Goal: Information Seeking & Learning: Understand process/instructions

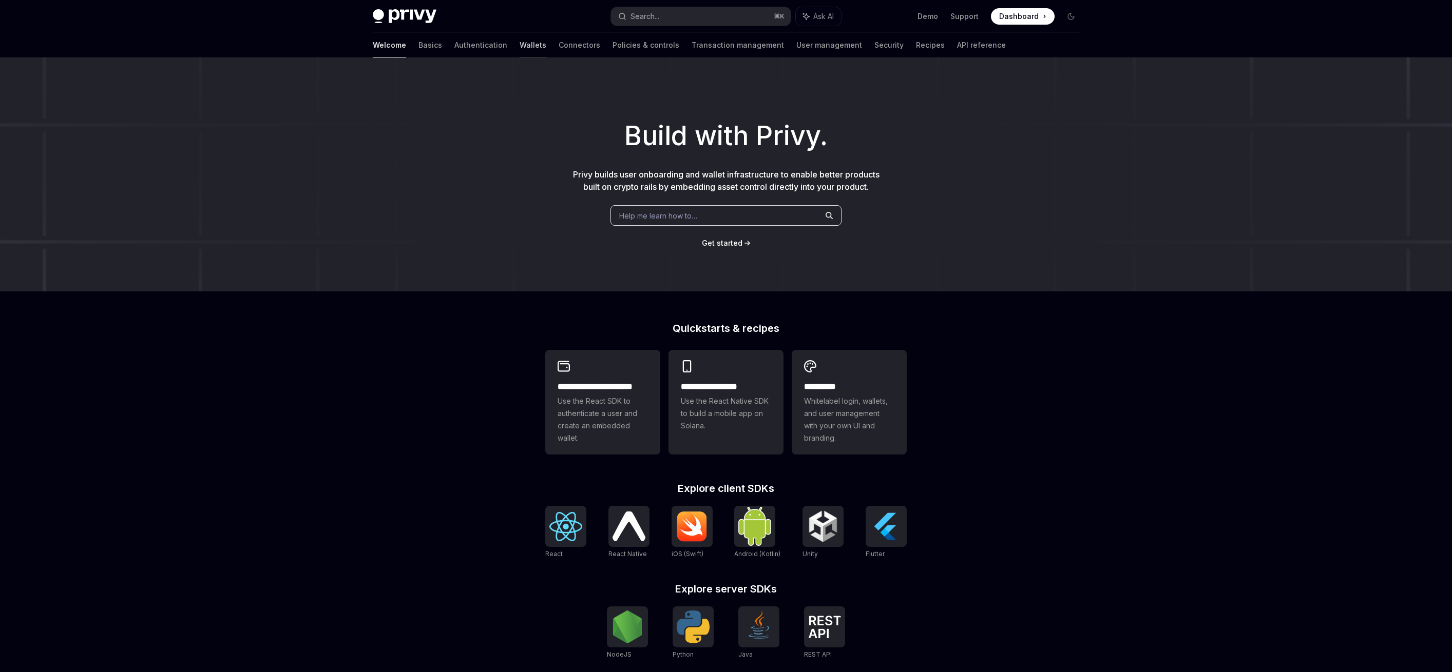
click at [519, 46] on link "Wallets" at bounding box center [532, 45] width 27 height 25
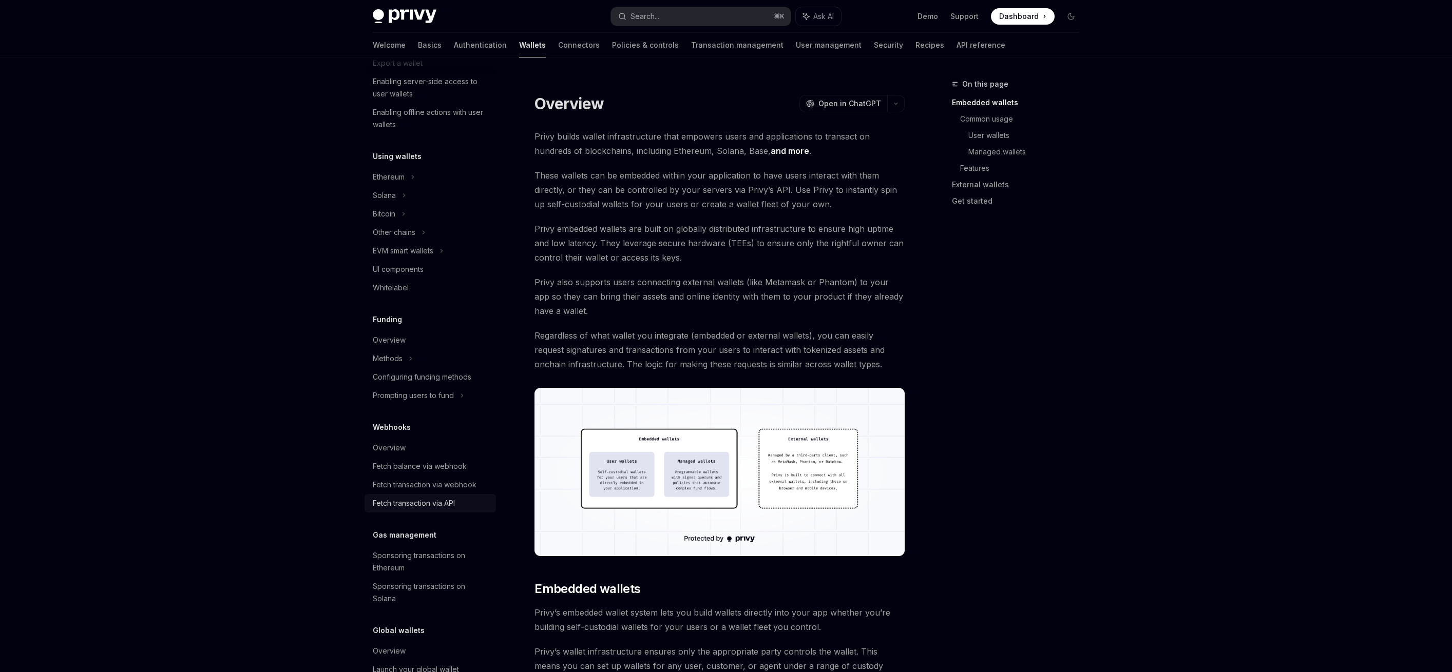
scroll to position [181, 0]
click at [406, 366] on div "Configuring funding methods" at bounding box center [422, 366] width 99 height 12
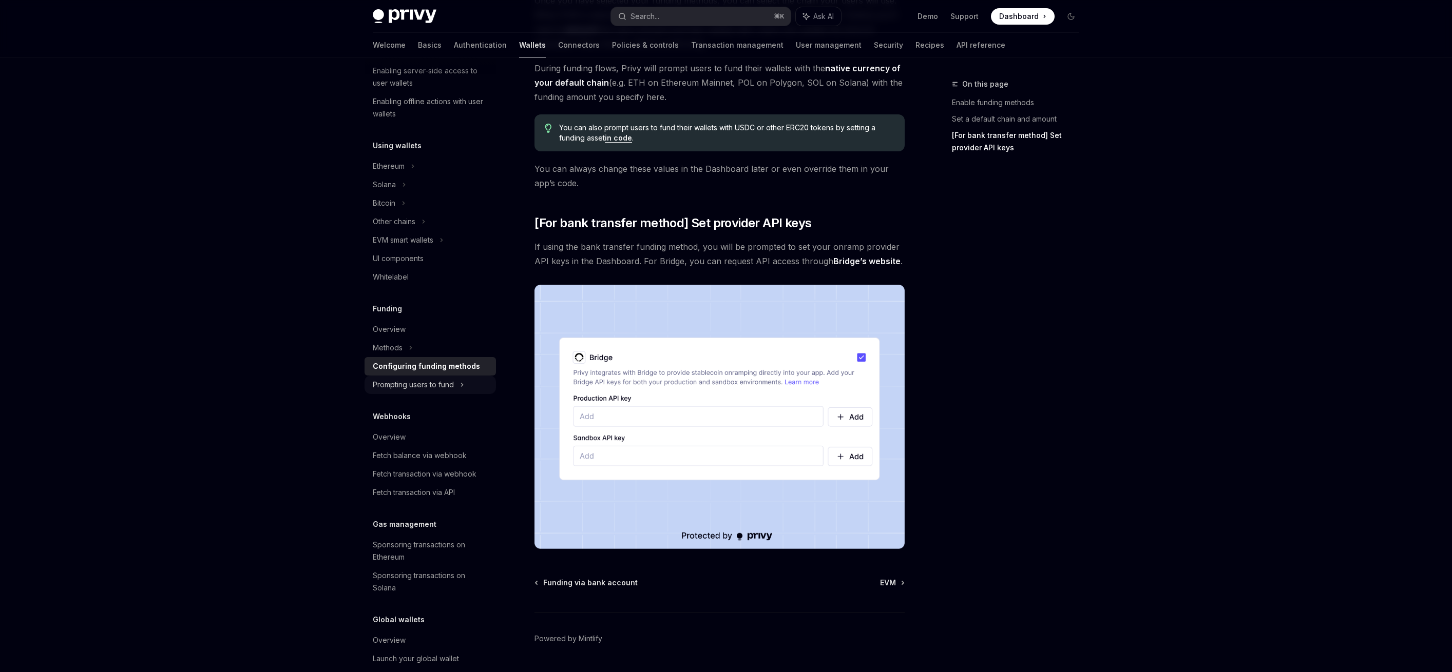
scroll to position [727, 0]
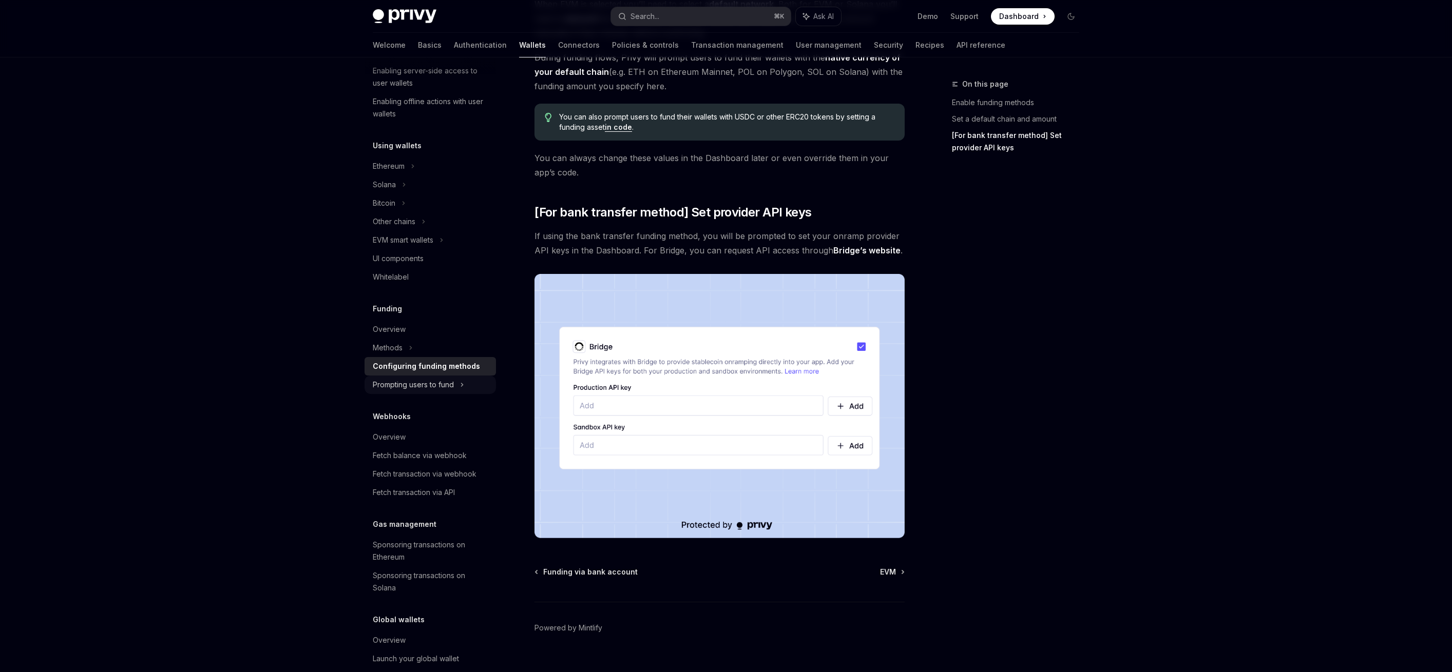
click at [457, 231] on div "Prompting users to fund" at bounding box center [429, 222] width 131 height 18
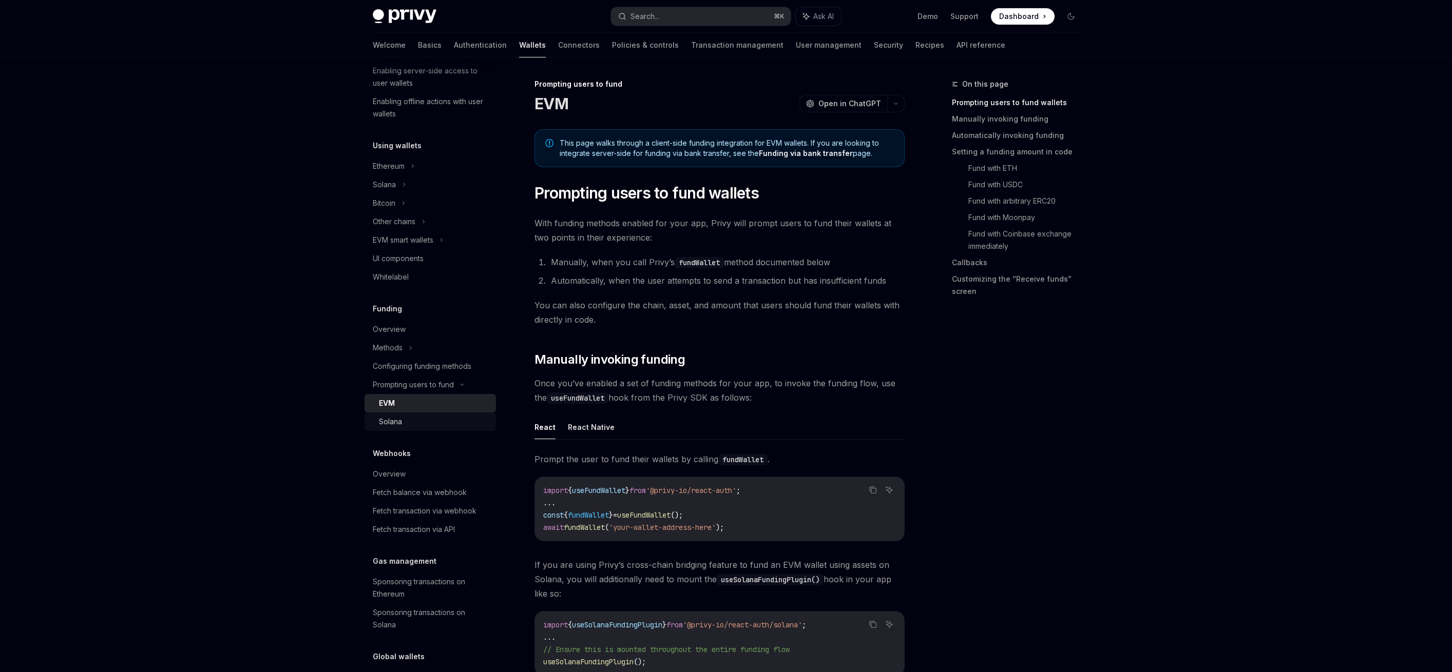
click at [449, 416] on div "Solana" at bounding box center [434, 422] width 111 height 12
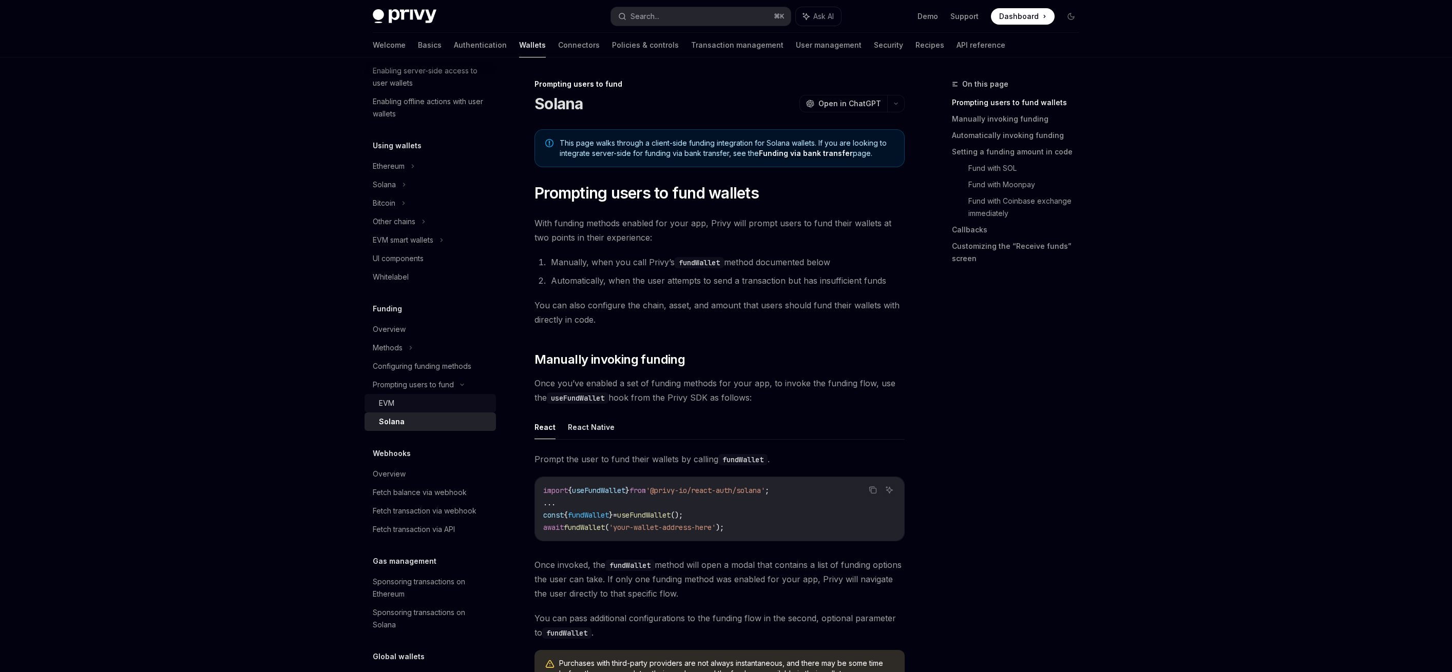
click at [442, 410] on link "EVM" at bounding box center [429, 403] width 131 height 18
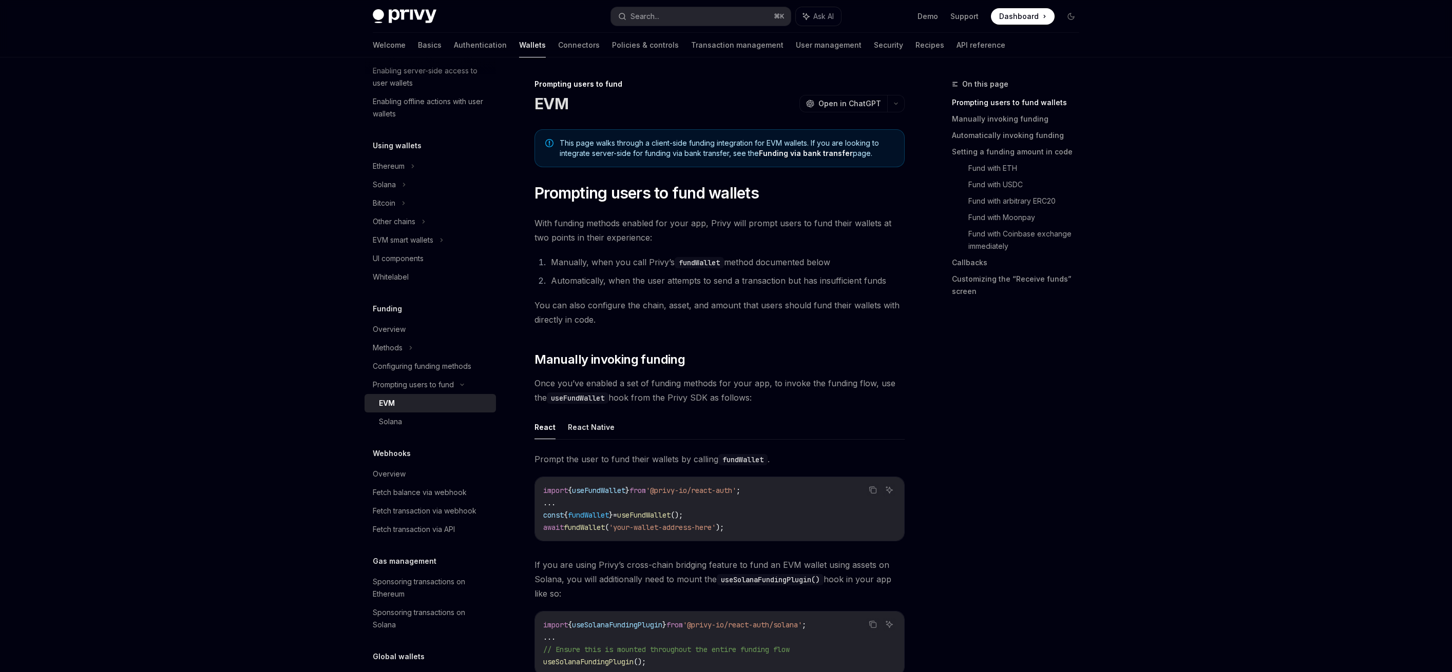
scroll to position [184, 0]
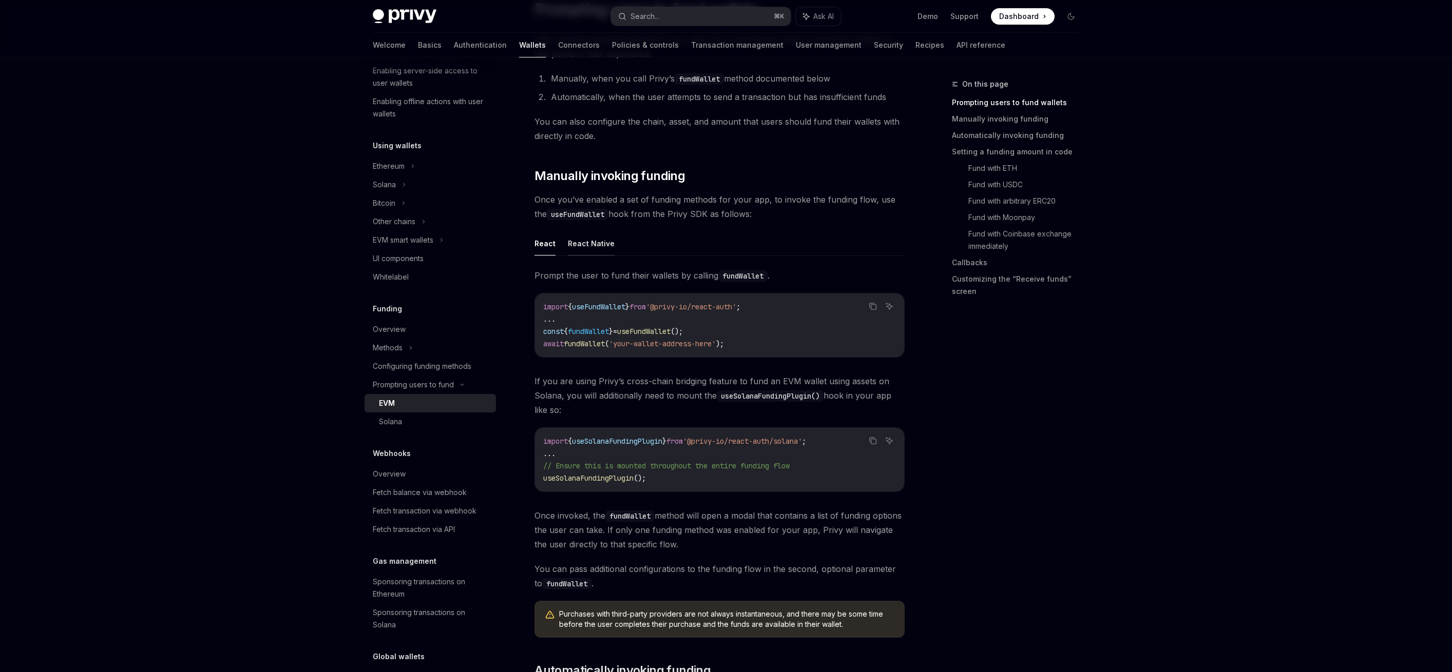
click at [588, 246] on button "React Native" at bounding box center [591, 244] width 47 height 24
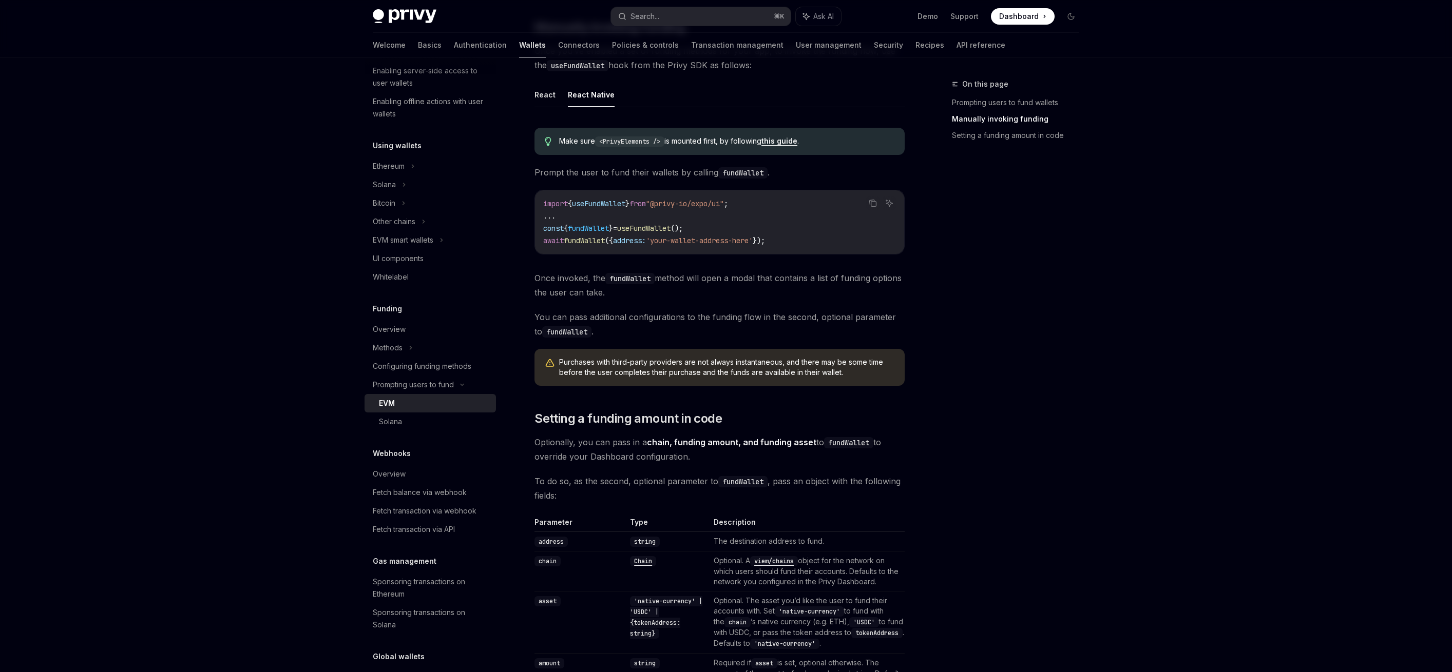
scroll to position [332, 0]
click at [549, 99] on button "React" at bounding box center [544, 95] width 21 height 24
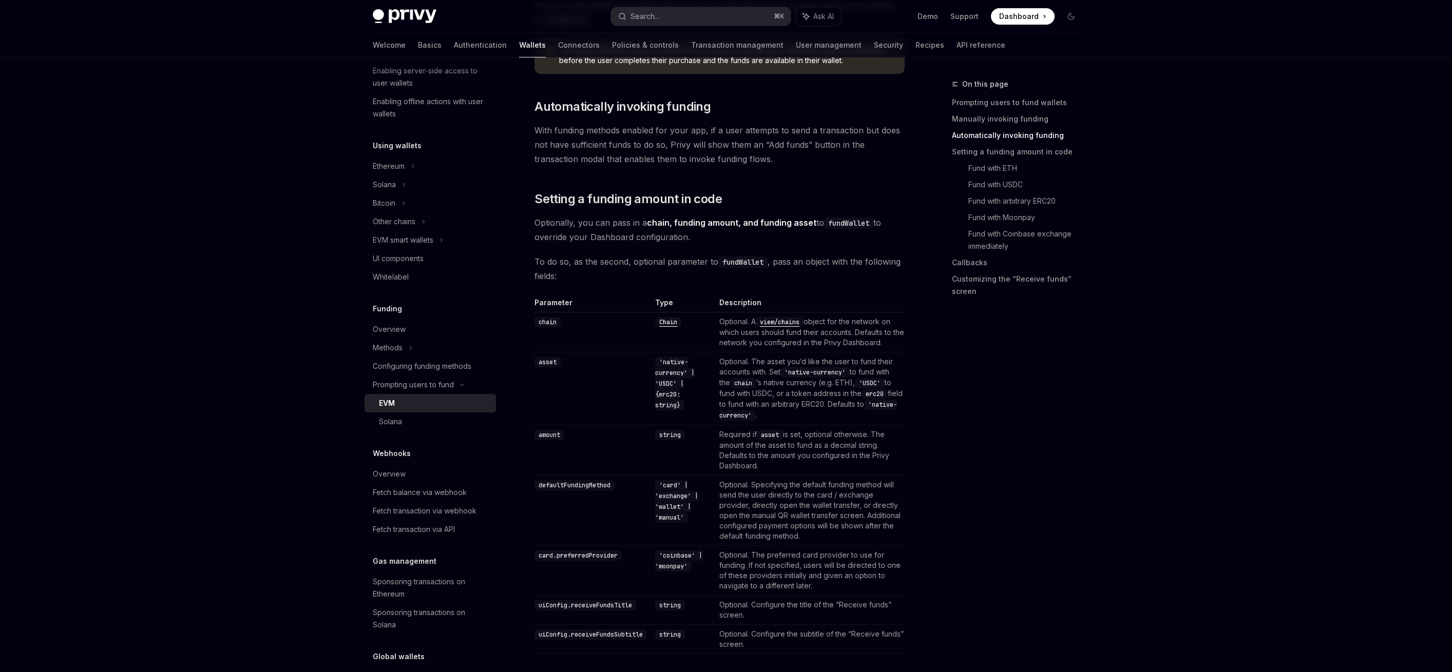
scroll to position [787, 0]
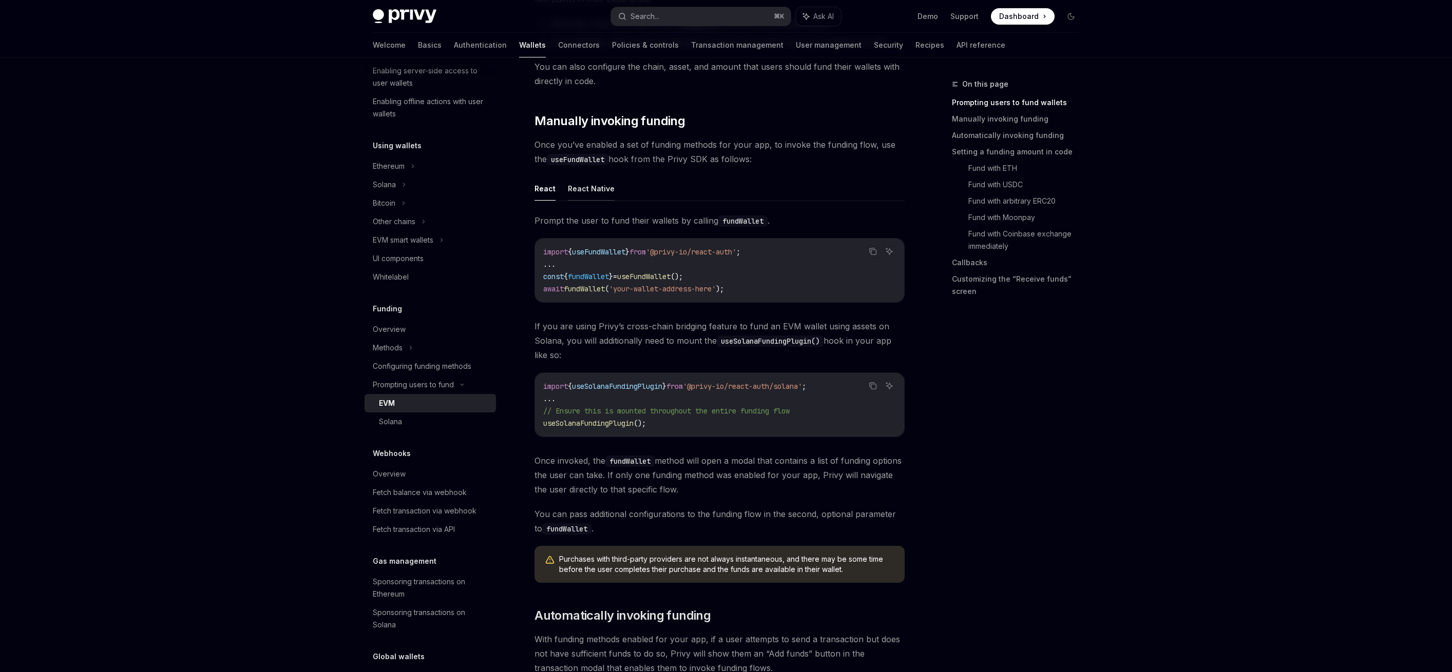
click at [580, 195] on button "React Native" at bounding box center [591, 189] width 47 height 24
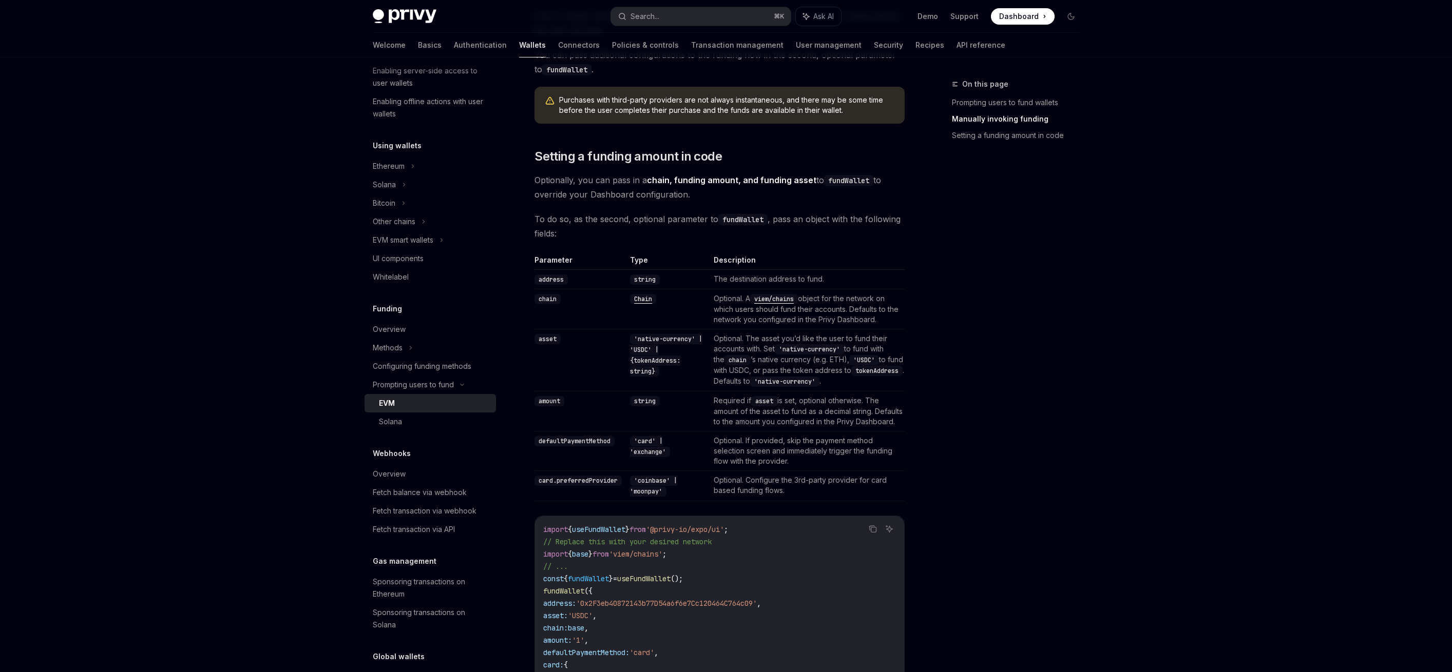
scroll to position [589, 0]
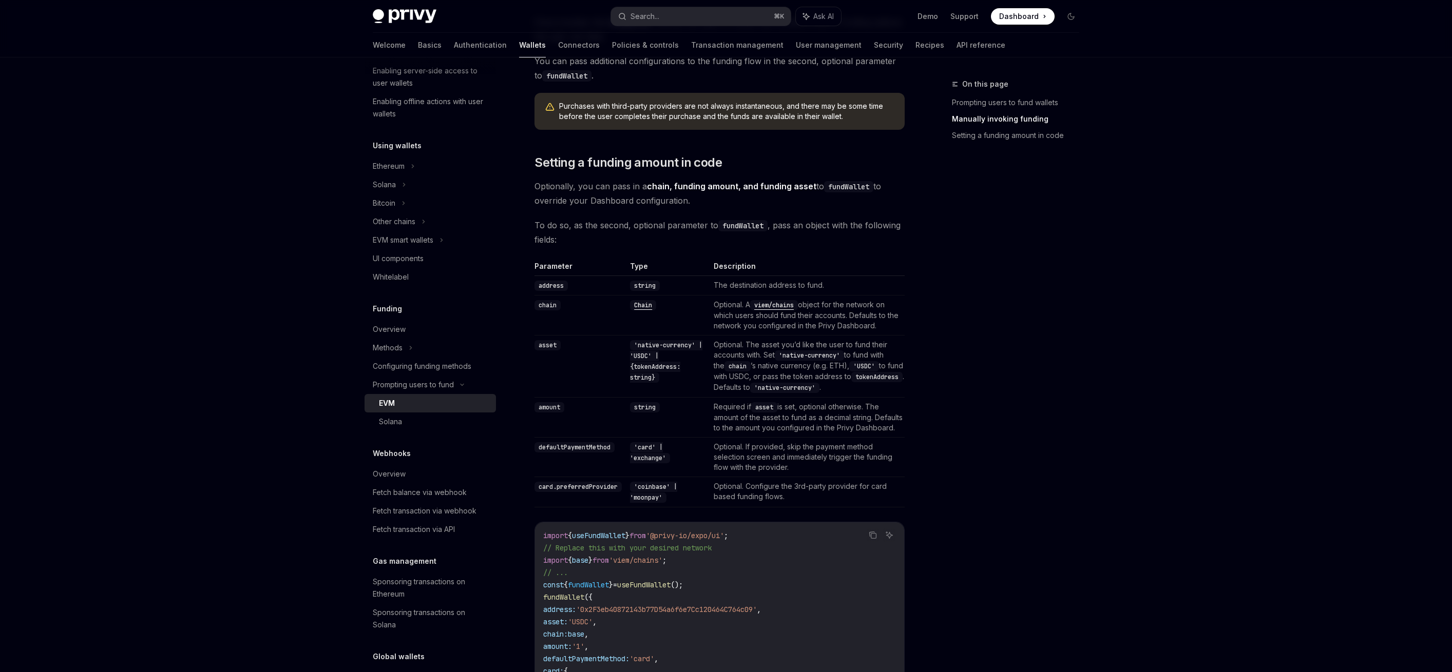
click at [527, 161] on link "​" at bounding box center [524, 163] width 21 height 16
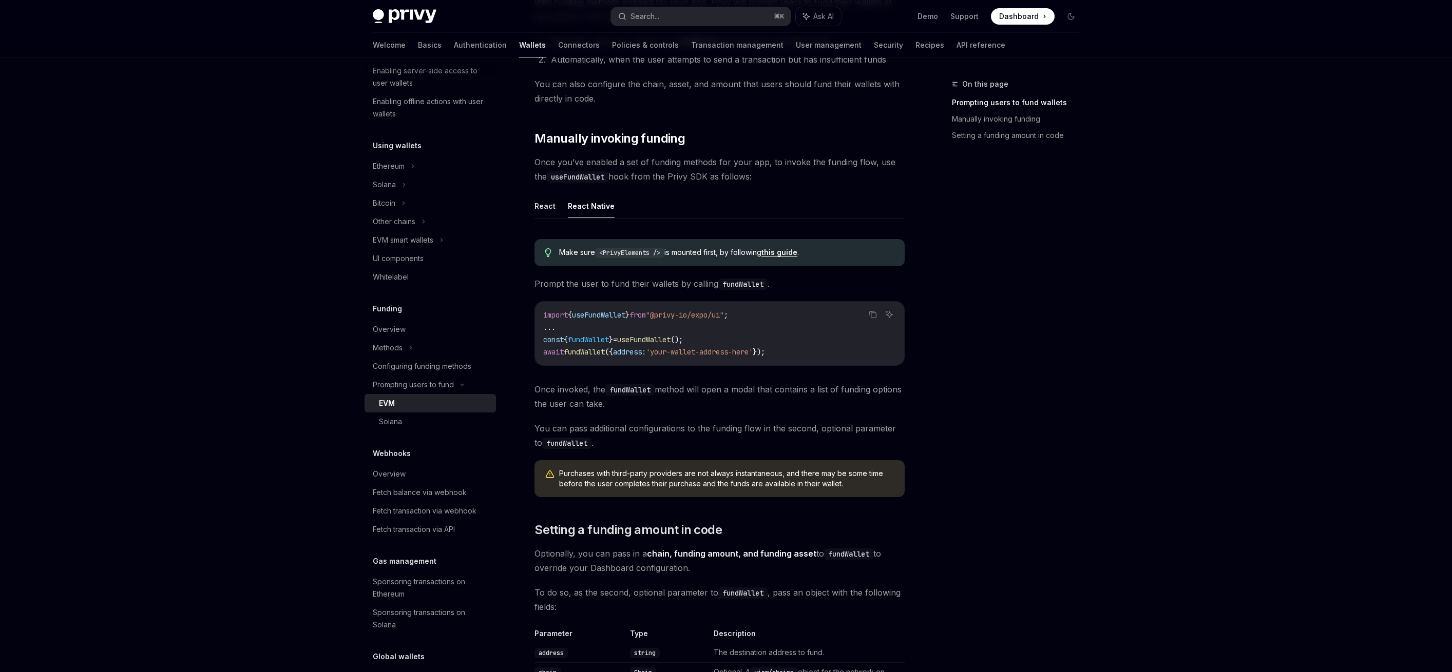
click at [680, 175] on span "Once you’ve enabled a set of funding methods for your app, to invoke the fundin…" at bounding box center [719, 169] width 370 height 29
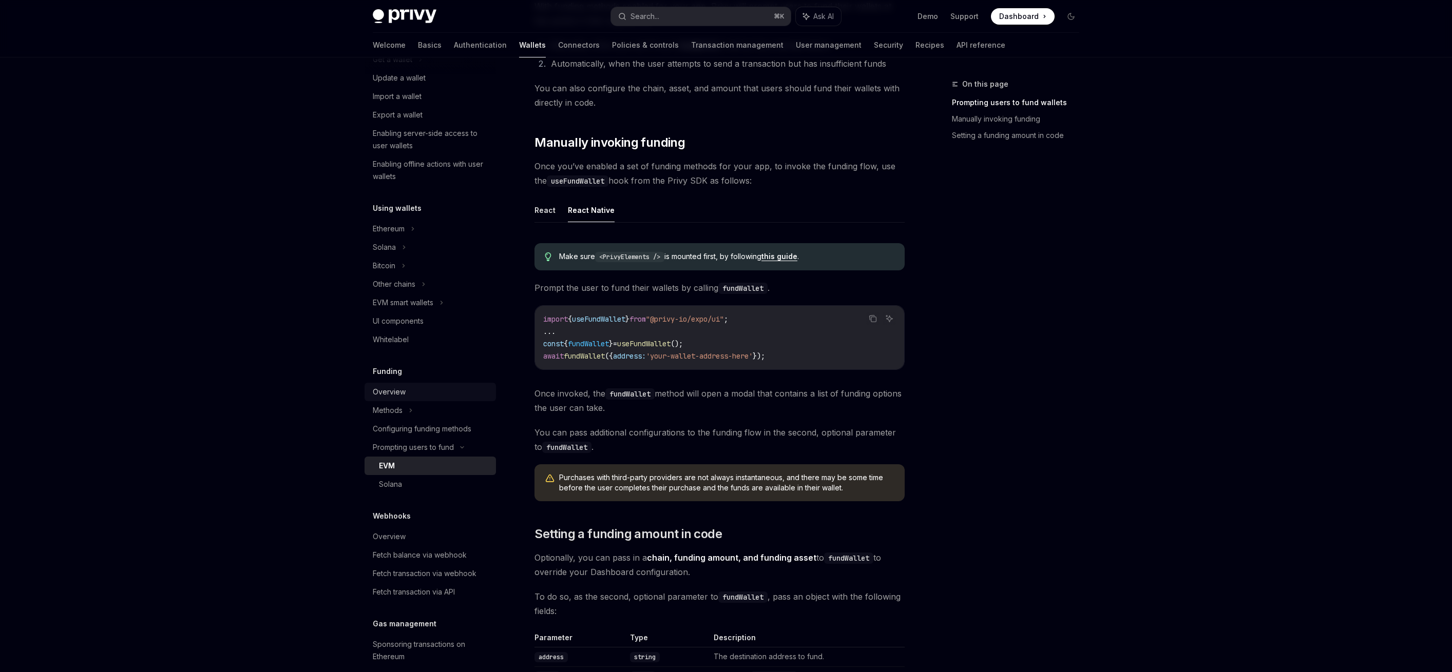
scroll to position [114, 0]
click at [397, 432] on div "Configuring funding methods" at bounding box center [422, 433] width 99 height 12
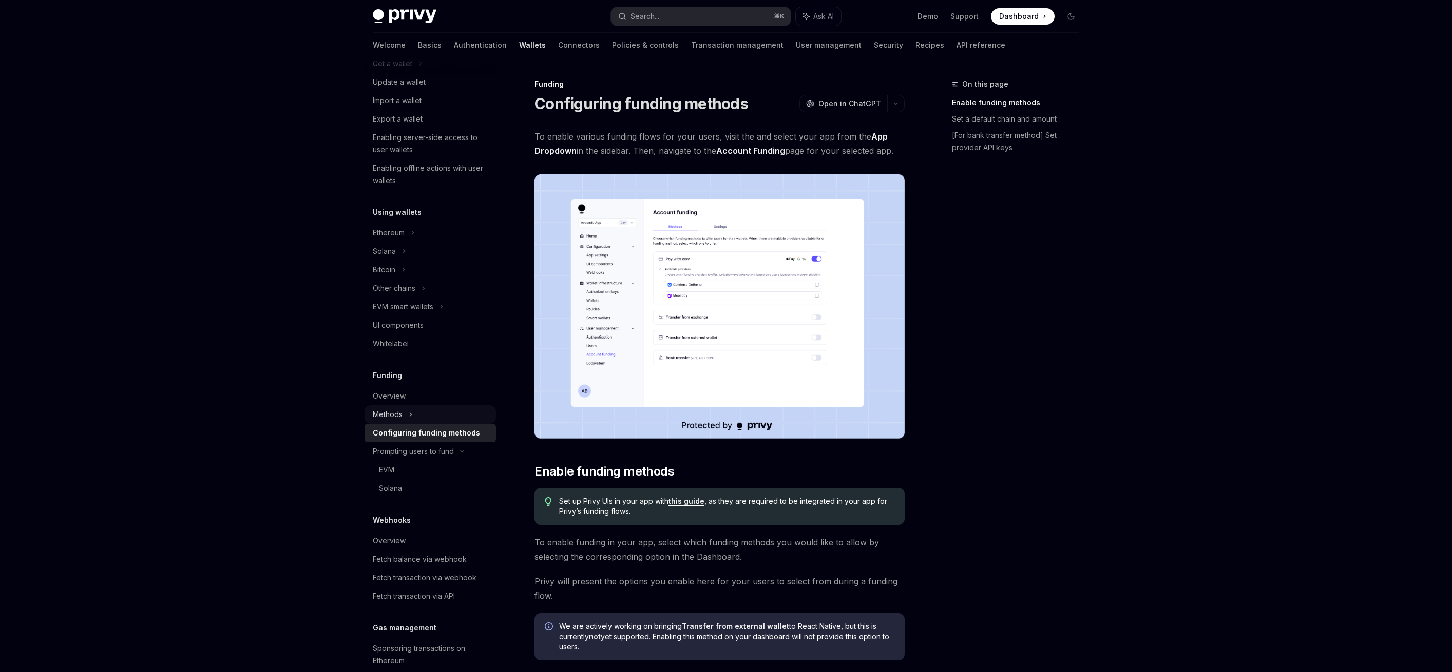
click at [395, 73] on div "Methods" at bounding box center [429, 63] width 131 height 18
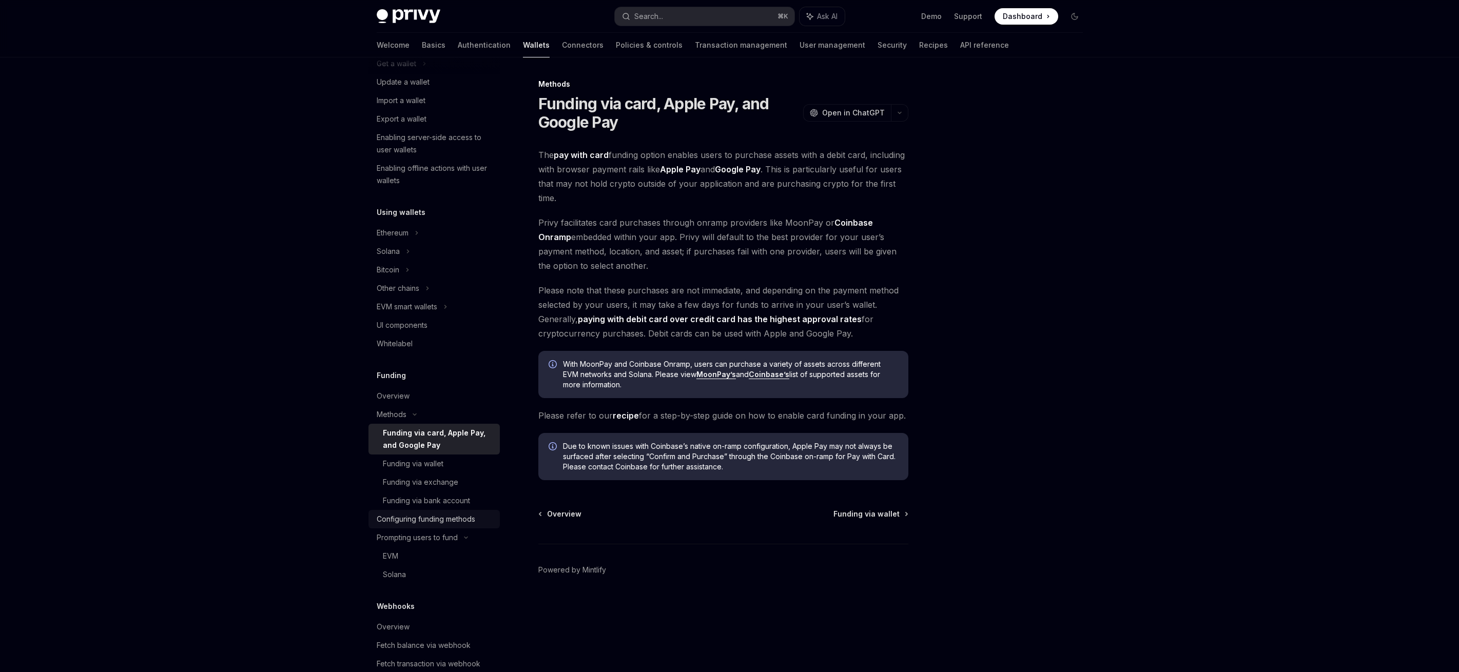
click at [398, 517] on div "Configuring funding methods" at bounding box center [426, 519] width 99 height 12
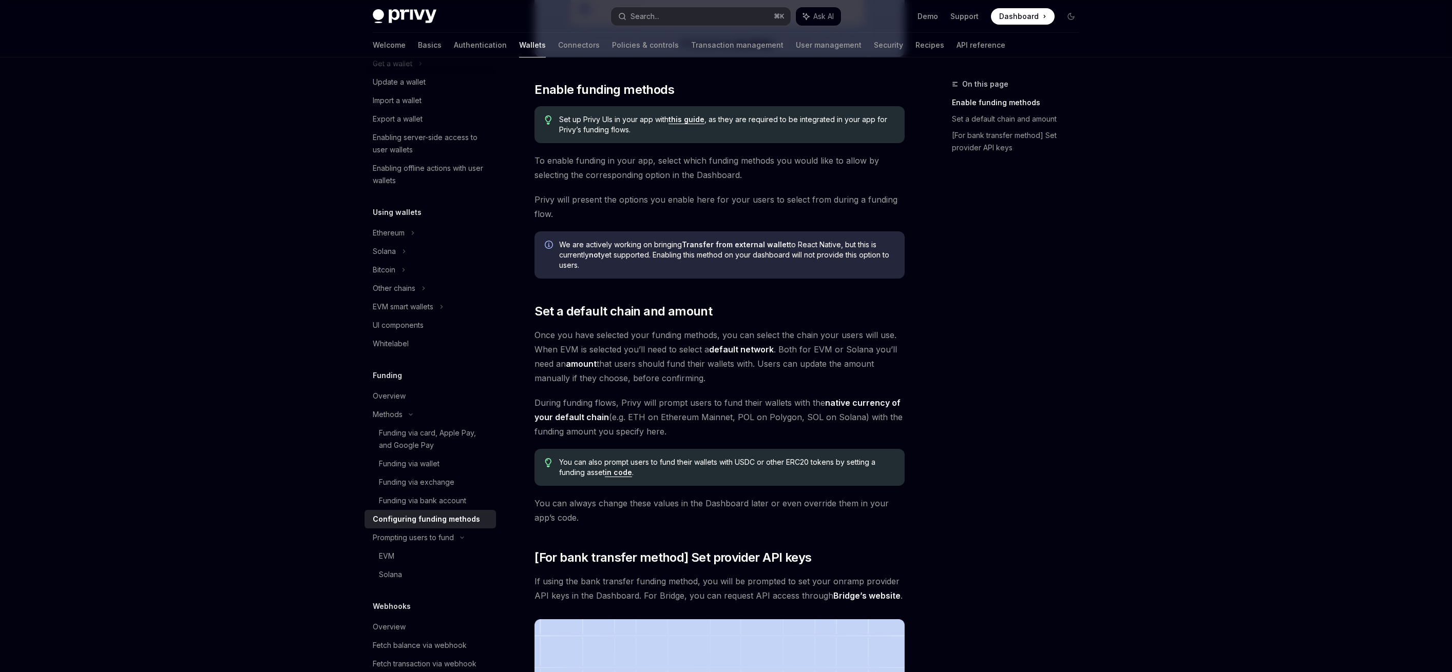
scroll to position [381, 0]
click at [525, 87] on div "Navigate to header" at bounding box center [520, 91] width 12 height 12
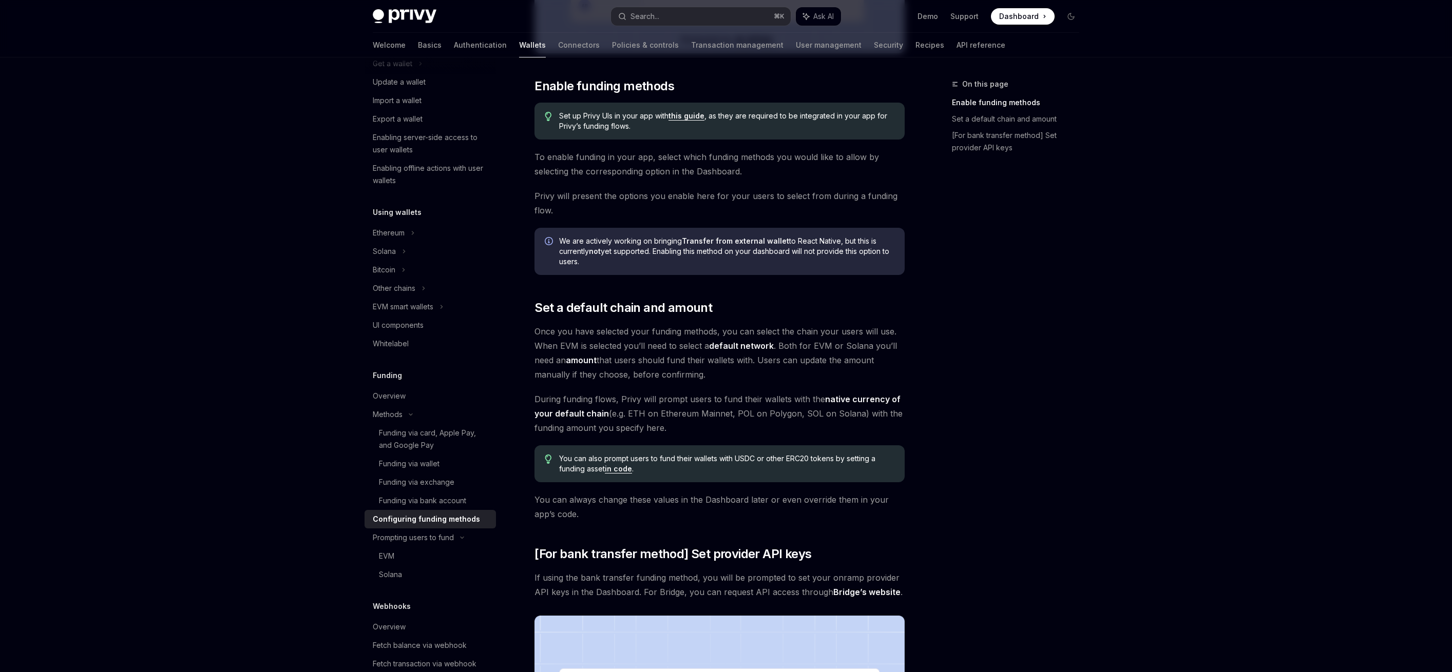
type textarea "*"
